Goal: Navigation & Orientation: Find specific page/section

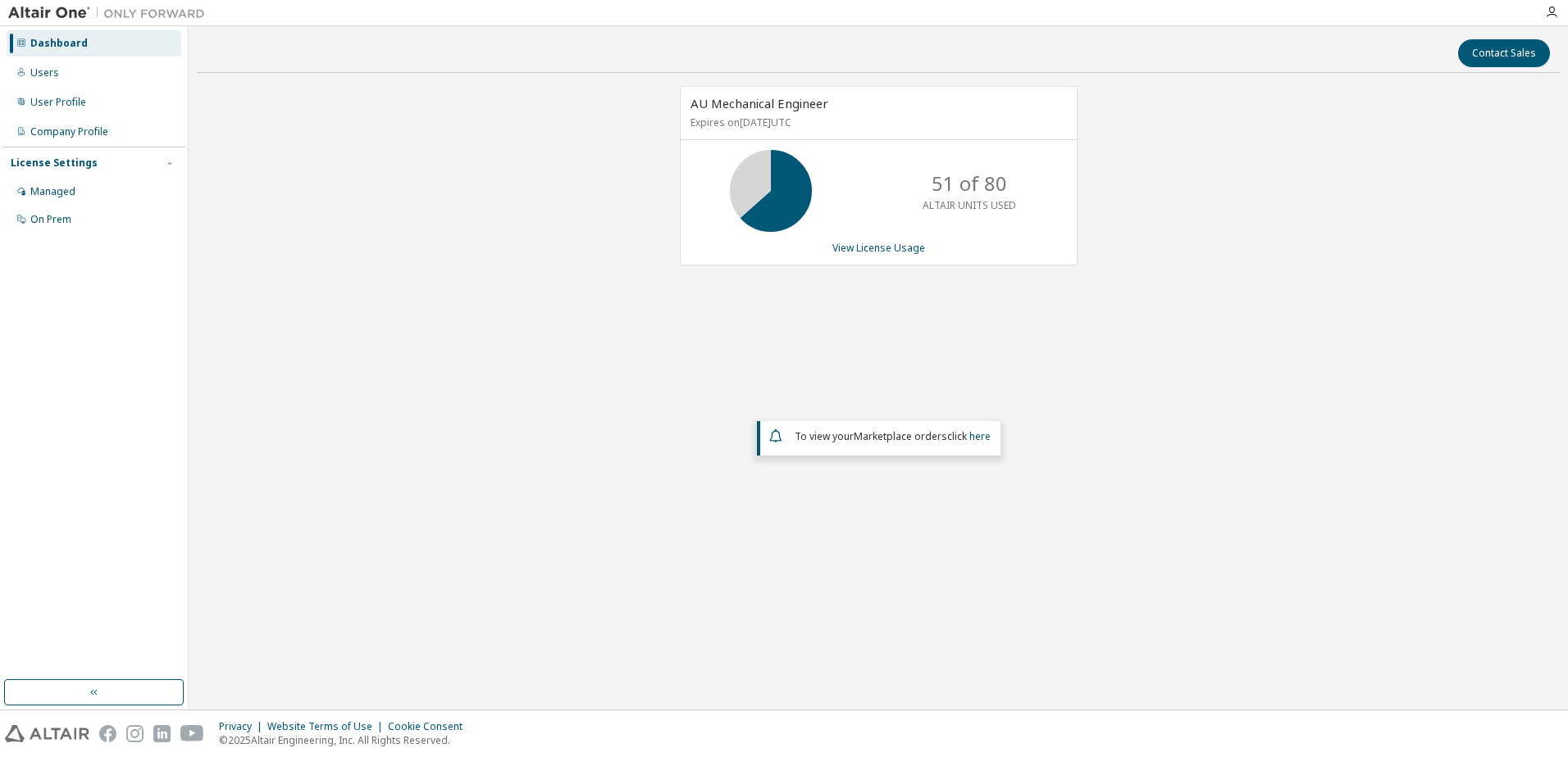
click at [593, 369] on div "AU Mechanical Engineer Expires on September 1, 2026 UTC 51 of 80 ALTAIR UNITS U…" at bounding box center [877, 332] width 1362 height 492
click at [607, 364] on div "AU Mechanical Engineer Expires on September 1, 2026 UTC 51 of 80 ALTAIR UNITS U…" at bounding box center [877, 332] width 1362 height 492
click at [607, 362] on div "AU Mechanical Engineer Expires on September 1, 2026 UTC 51 of 80 ALTAIR UNITS U…" at bounding box center [877, 332] width 1362 height 492
click at [961, 347] on div "AU Mechanical Engineer Expires on September 1, 2026 UTC 51 of 80 ALTAIR UNITS U…" at bounding box center [877, 332] width 1362 height 492
click at [648, 420] on div "AU Mechanical Engineer Expires on September 1, 2026 UTC 51 of 80 ALTAIR UNITS U…" at bounding box center [877, 332] width 1362 height 492
